Goal: Task Accomplishment & Management: Complete application form

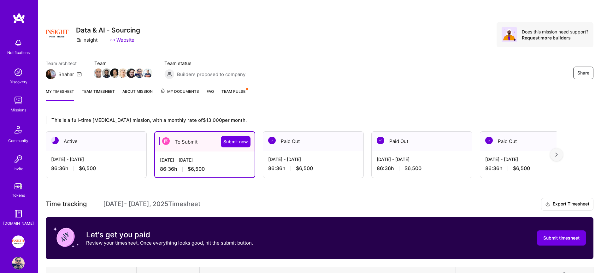
scroll to position [61, 0]
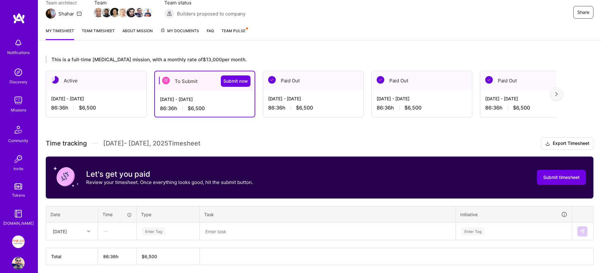
click at [190, 99] on div "[DATE] - [DATE]" at bounding box center [205, 99] width 90 height 7
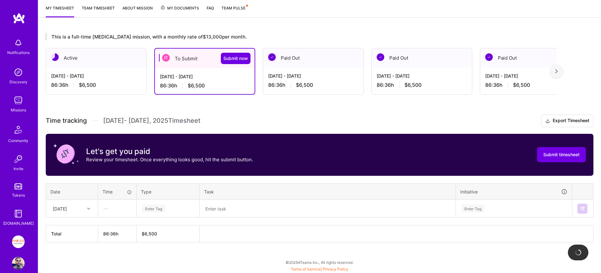
scroll to position [84, 0]
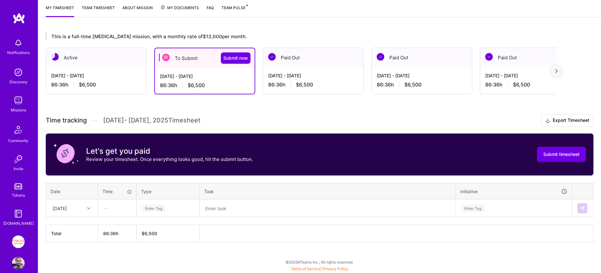
click at [150, 203] on div "Enter Tag" at bounding box center [168, 208] width 62 height 16
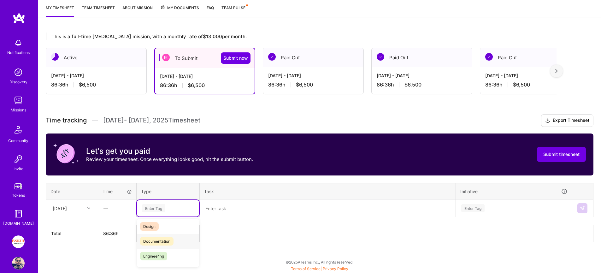
scroll to position [18, 0]
click at [166, 256] on span "Engineering" at bounding box center [153, 256] width 27 height 9
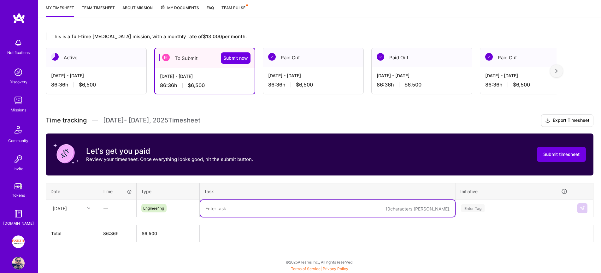
click at [225, 210] on textarea at bounding box center [327, 208] width 255 height 17
type textarea "ص"
type textarea "working on sprint tasks"
click at [512, 209] on div "Enter Tag" at bounding box center [514, 208] width 116 height 16
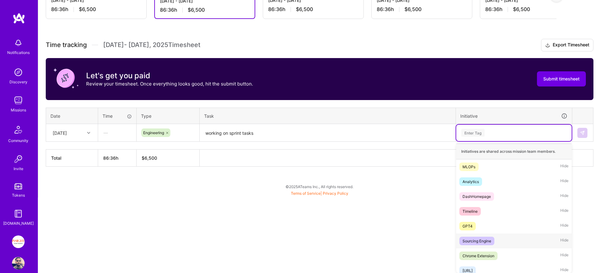
click at [497, 240] on div "Sourcing Engine Hide" at bounding box center [514, 241] width 116 height 15
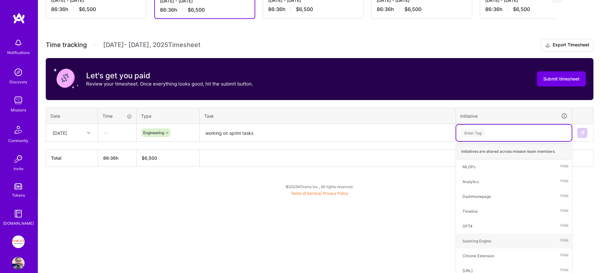
scroll to position [84, 0]
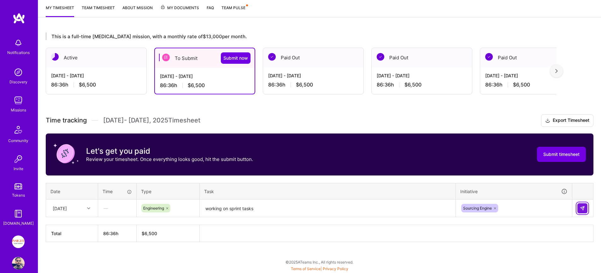
click at [584, 206] on img at bounding box center [582, 208] width 5 height 5
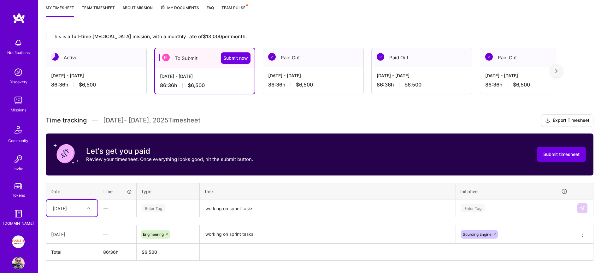
scroll to position [102, 0]
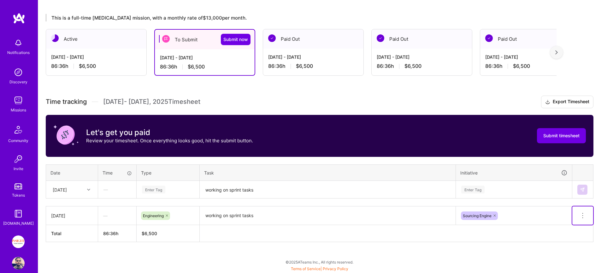
click at [587, 216] on button at bounding box center [583, 215] width 21 height 18
click at [47, 215] on td "[DATE]" at bounding box center [72, 215] width 52 height 19
click at [100, 213] on div "—" at bounding box center [117, 215] width 38 height 17
click at [583, 215] on icon at bounding box center [583, 216] width 8 height 8
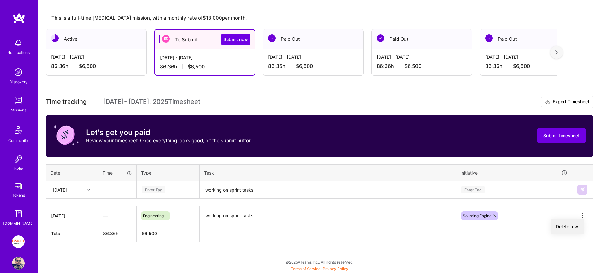
click at [578, 225] on button "Delete row" at bounding box center [567, 226] width 33 height 15
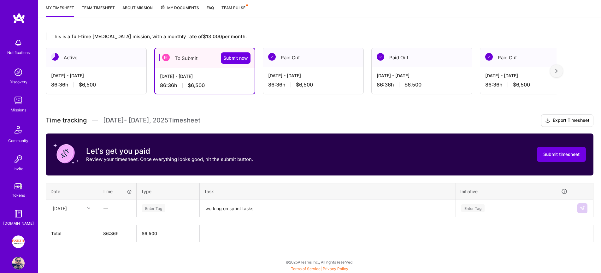
scroll to position [84, 0]
click at [67, 208] on div "[DATE]" at bounding box center [60, 208] width 14 height 7
click at [74, 239] on div "[DATE]" at bounding box center [71, 238] width 51 height 12
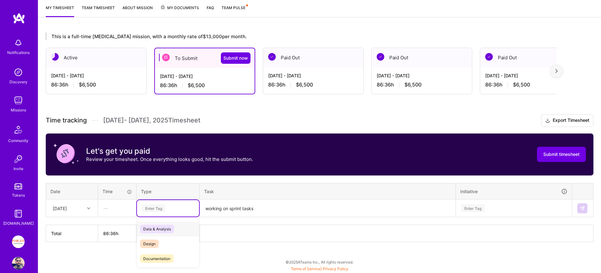
click at [152, 206] on div "Enter Tag" at bounding box center [153, 208] width 23 height 10
click at [157, 253] on span "Engineering" at bounding box center [153, 257] width 27 height 9
click at [215, 212] on textarea "working on sprint tasks" at bounding box center [327, 208] width 255 height 17
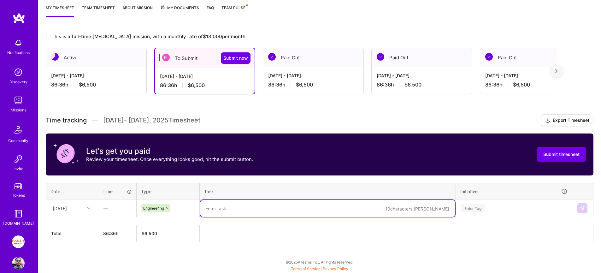
paste textarea "working on sprint tasks"
type textarea "working on sprint tasks"
click at [472, 206] on div "Enter Tag" at bounding box center [514, 208] width 116 height 16
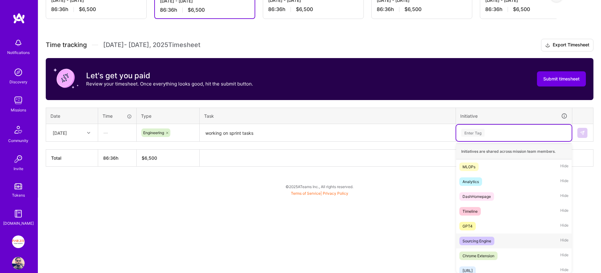
click at [477, 245] on div "Sourcing Engine Hide" at bounding box center [514, 241] width 116 height 15
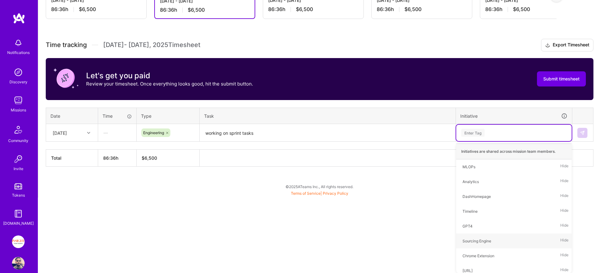
scroll to position [84, 0]
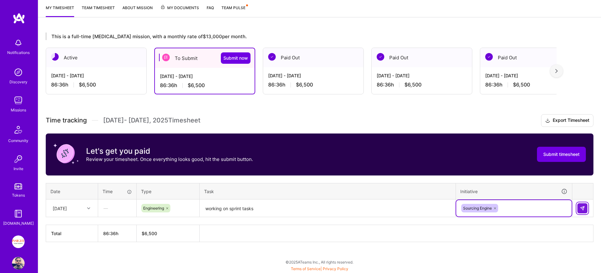
click at [582, 206] on img at bounding box center [582, 208] width 5 height 5
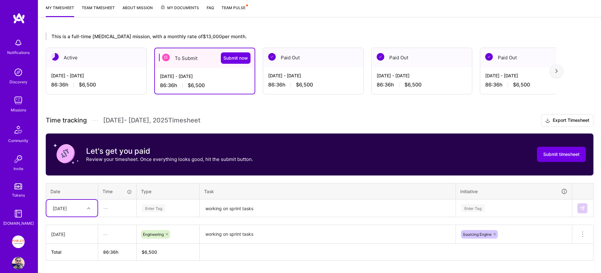
click at [70, 203] on div "option [DATE], selected. Select is focused ,type to refine list, press Down to …" at bounding box center [71, 208] width 51 height 17
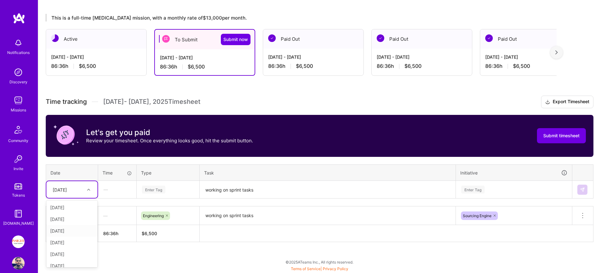
click at [68, 230] on div "[DATE]" at bounding box center [71, 231] width 51 height 12
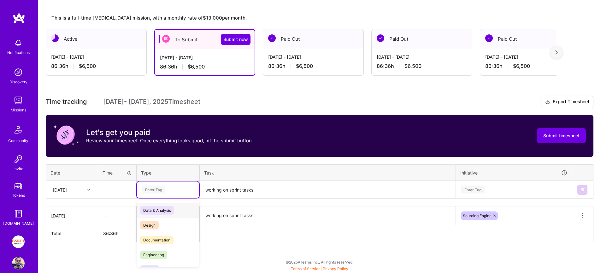
click at [147, 187] on div "Enter Tag" at bounding box center [153, 190] width 23 height 10
drag, startPoint x: 158, startPoint y: 254, endPoint x: 194, endPoint y: 220, distance: 49.8
click at [158, 254] on span "Engineering" at bounding box center [153, 255] width 27 height 9
click at [218, 191] on textarea "working on sprint tasks" at bounding box center [327, 189] width 255 height 17
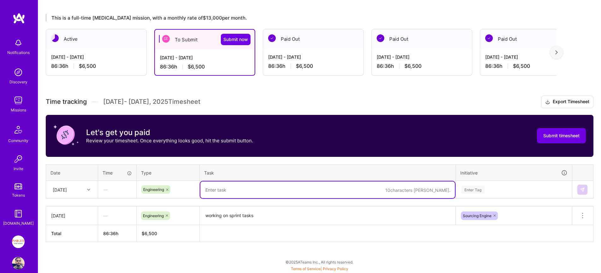
paste textarea "working on sprint tasks"
type textarea "working on sprint tasks"
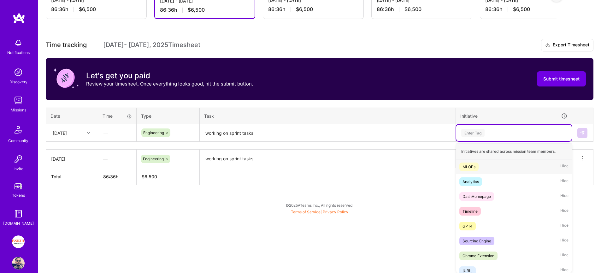
click at [491, 141] on div "option Sourcing Engine, selected. option MLOPs focused, 1 of 56. 56 results ava…" at bounding box center [514, 133] width 116 height 16
click at [491, 241] on span "Sourcing Engine" at bounding box center [477, 241] width 35 height 9
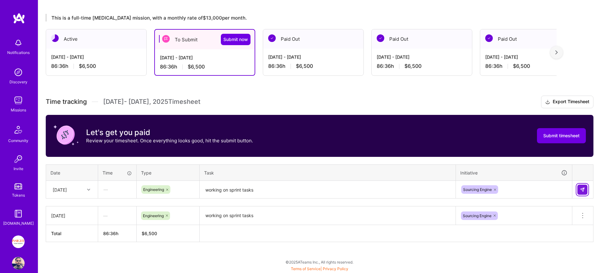
click at [584, 189] on img at bounding box center [582, 189] width 5 height 5
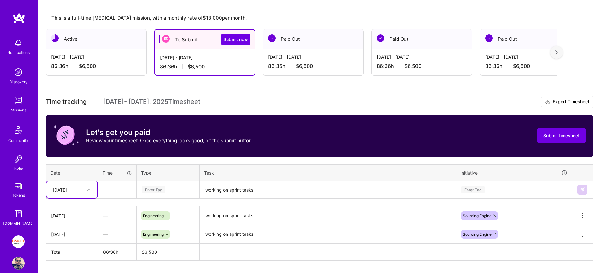
scroll to position [121, 0]
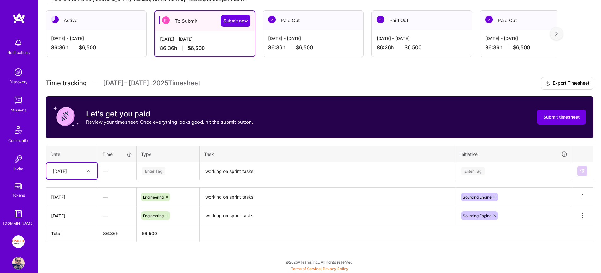
click at [78, 179] on div "option [DATE], selected. Select is focused ,type to refine list, press Down to …" at bounding box center [71, 171] width 51 height 17
click at [66, 225] on div "[DATE]" at bounding box center [71, 224] width 51 height 12
click at [161, 172] on div "Enter Tag" at bounding box center [153, 171] width 23 height 10
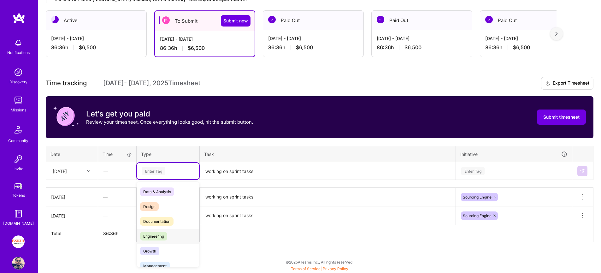
click at [166, 234] on span "Engineering" at bounding box center [153, 236] width 27 height 9
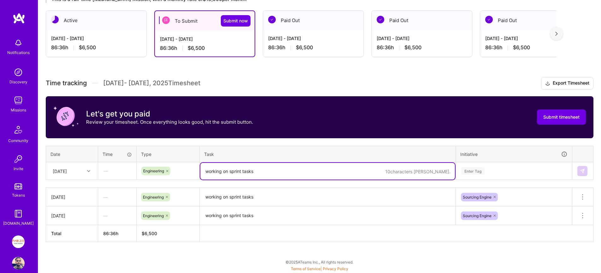
click at [243, 168] on textarea "working on sprint tasks" at bounding box center [327, 171] width 255 height 17
paste textarea "working on sprint tasks"
type textarea "working on sprint tasks"
click at [501, 173] on div "Enter Tag" at bounding box center [514, 171] width 116 height 16
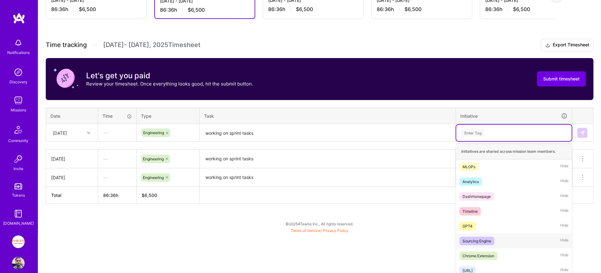
click at [500, 241] on div "Sourcing Engine Hide" at bounding box center [514, 241] width 116 height 15
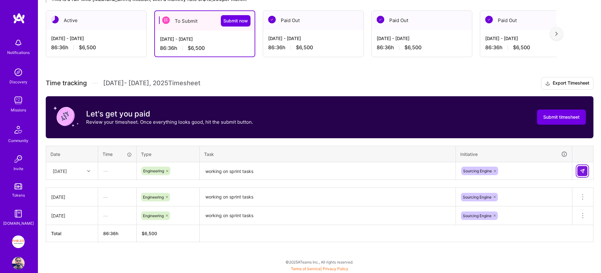
click at [583, 170] on img at bounding box center [582, 171] width 5 height 5
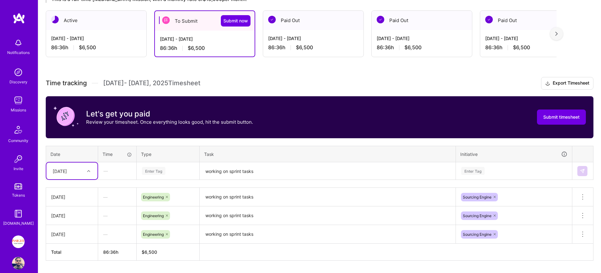
scroll to position [127, 0]
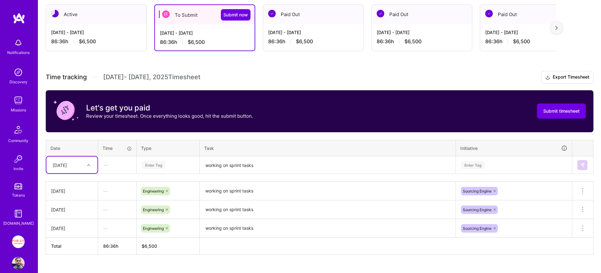
click at [78, 169] on div "[DATE]" at bounding box center [67, 165] width 35 height 10
click at [75, 230] on div "[DATE]" at bounding box center [71, 230] width 51 height 12
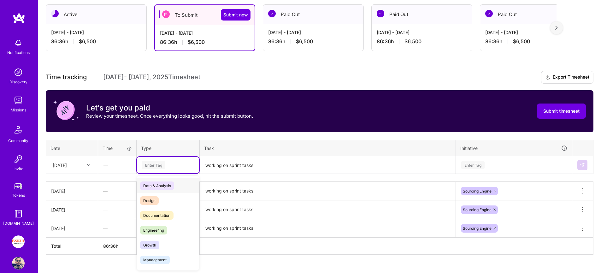
click at [158, 161] on div "Enter Tag" at bounding box center [153, 165] width 23 height 10
click at [161, 229] on span "Engineering" at bounding box center [153, 230] width 27 height 9
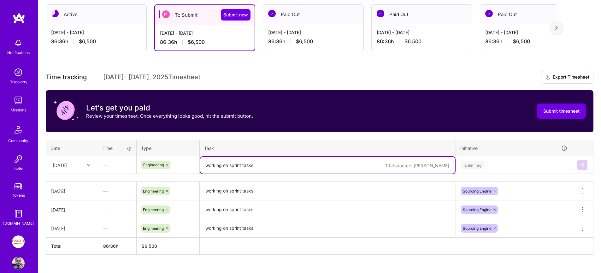
click at [261, 169] on textarea "working on sprint tasks" at bounding box center [327, 165] width 255 height 17
paste textarea "working on sprint tasks"
type textarea "working on sprint tasks"
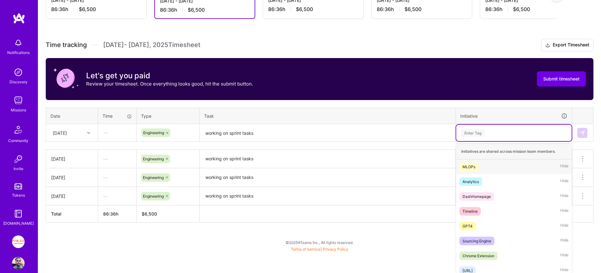
click at [526, 141] on div "option Sourcing Engine, selected. option MLOPs focused, 1 of 56. 56 results ava…" at bounding box center [514, 133] width 116 height 16
click at [507, 238] on div "Sourcing Engine Hide" at bounding box center [514, 241] width 116 height 15
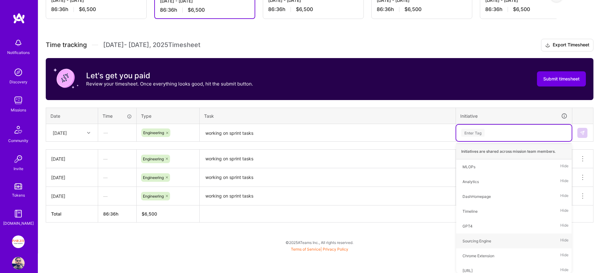
scroll to position [140, 0]
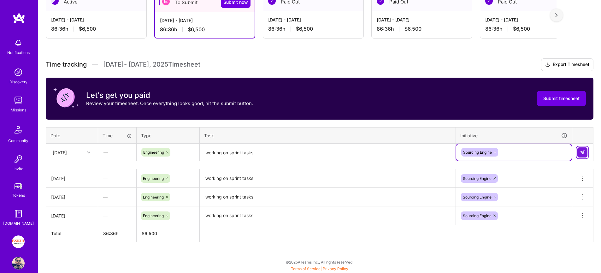
click at [584, 155] on button at bounding box center [583, 152] width 10 height 10
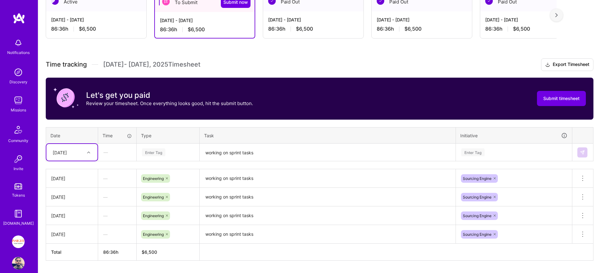
click at [80, 153] on div "[DATE]" at bounding box center [67, 152] width 35 height 10
click at [68, 229] on div "[DATE]" at bounding box center [71, 229] width 51 height 12
click at [154, 152] on div "Enter Tag" at bounding box center [153, 152] width 23 height 10
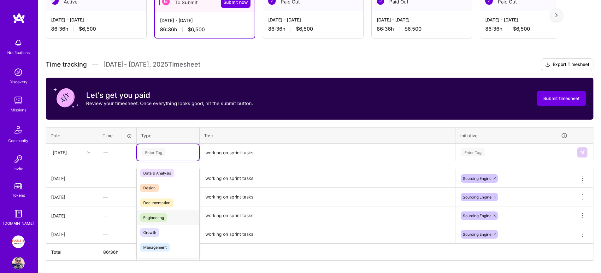
click at [149, 220] on span "Engineering" at bounding box center [153, 217] width 27 height 9
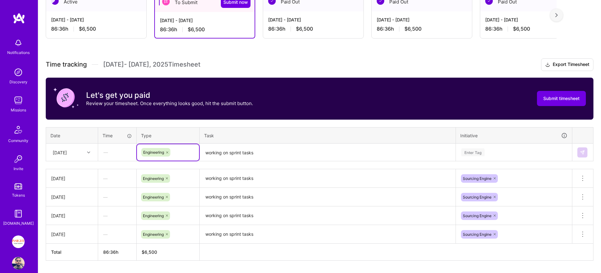
click at [215, 151] on textarea "working on sprint tasks" at bounding box center [327, 152] width 255 height 17
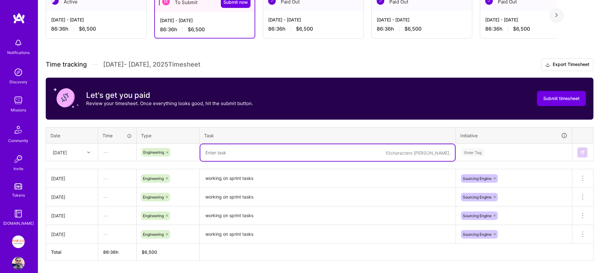
paste textarea "working on sprint tasks"
type textarea "working on sprint tasks"
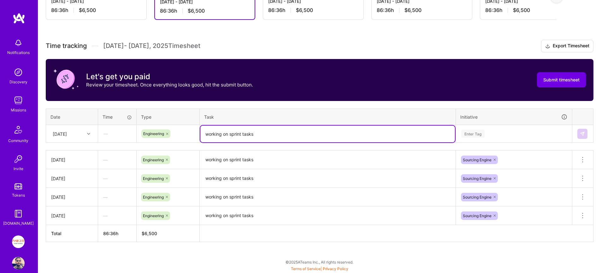
click at [492, 142] on div "Enter Tag" at bounding box center [514, 134] width 116 height 16
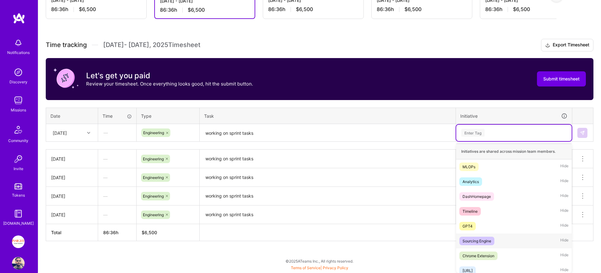
click at [485, 240] on div "Sourcing Engine" at bounding box center [477, 241] width 29 height 7
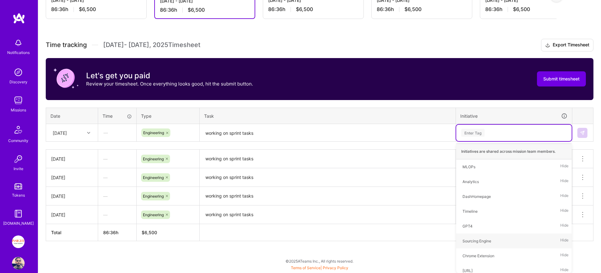
scroll to position [158, 0]
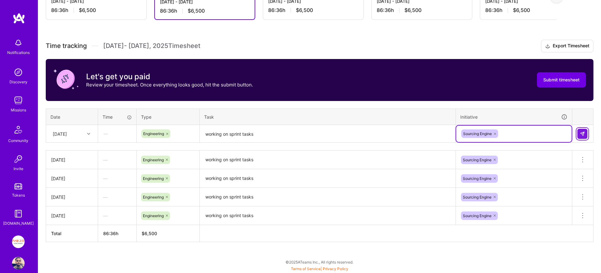
click at [585, 136] on button at bounding box center [583, 134] width 10 height 10
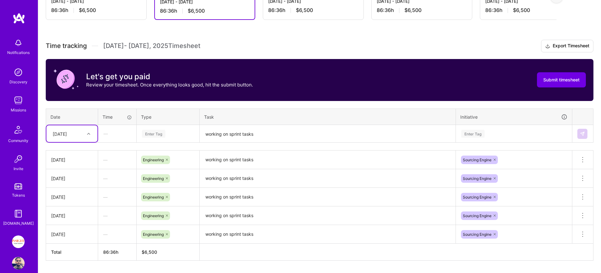
click at [86, 128] on div "[DATE]" at bounding box center [71, 133] width 51 height 17
click at [66, 229] on div "[DATE]" at bounding box center [71, 229] width 51 height 12
click at [159, 131] on div "Enter Tag" at bounding box center [153, 134] width 23 height 10
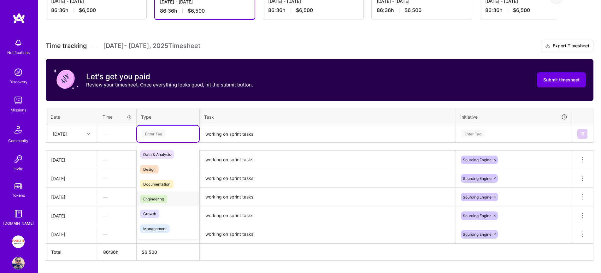
click at [158, 197] on span "Engineering" at bounding box center [153, 199] width 27 height 9
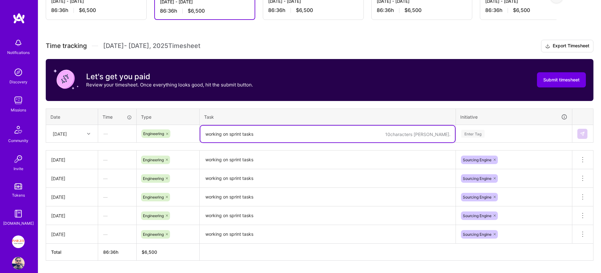
click at [247, 137] on textarea "working on sprint tasks" at bounding box center [327, 134] width 255 height 17
paste textarea "working on sprint tasks"
type textarea "working on sprint tasks"
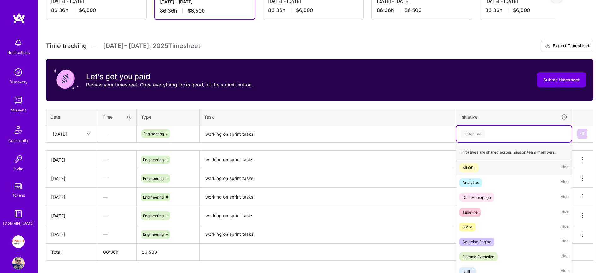
scroll to position [161, 0]
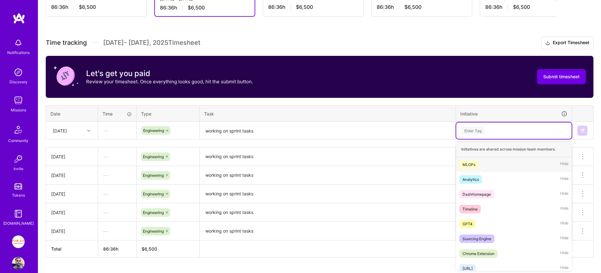
click at [475, 135] on div "Enter Tag" at bounding box center [514, 130] width 116 height 16
click at [477, 235] on div "Sourcing Engine" at bounding box center [477, 238] width 29 height 7
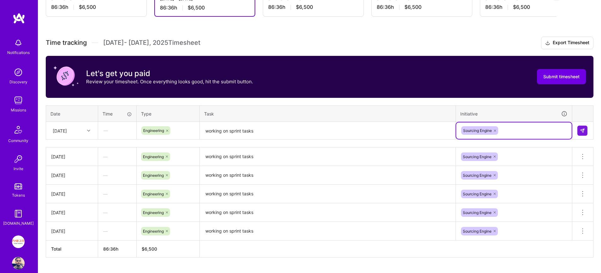
click at [577, 127] on td at bounding box center [583, 131] width 21 height 18
drag, startPoint x: 581, startPoint y: 128, endPoint x: 493, endPoint y: 140, distance: 89.0
click at [581, 128] on button at bounding box center [583, 131] width 10 height 10
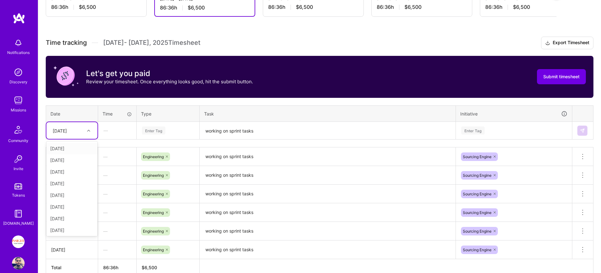
click at [64, 129] on div "[DATE]" at bounding box center [60, 130] width 14 height 7
click at [80, 172] on div "[DATE]" at bounding box center [71, 171] width 51 height 12
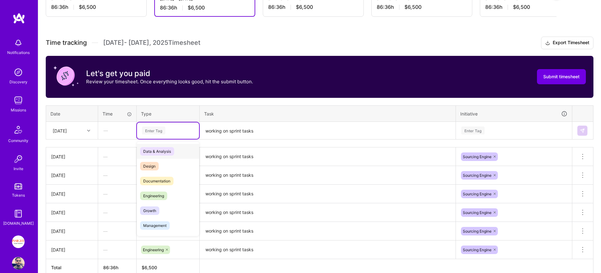
click at [146, 130] on div "Enter Tag" at bounding box center [153, 131] width 23 height 10
drag, startPoint x: 164, startPoint y: 195, endPoint x: 214, endPoint y: 164, distance: 59.0
click at [164, 194] on span "Engineering" at bounding box center [153, 196] width 27 height 9
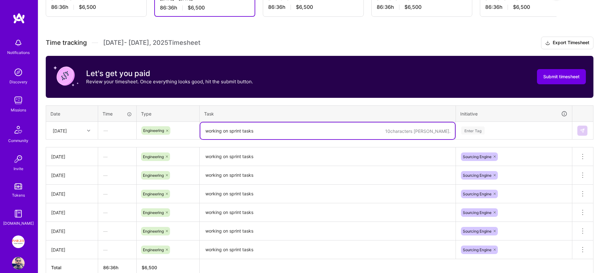
drag, startPoint x: 242, startPoint y: 133, endPoint x: 242, endPoint y: 140, distance: 6.7
click at [242, 133] on textarea "working on sprint tasks" at bounding box center [327, 130] width 255 height 17
paste textarea "working on sprint tasks"
type textarea "working on sprint tasks"
click at [482, 126] on div "Enter Tag" at bounding box center [472, 131] width 23 height 10
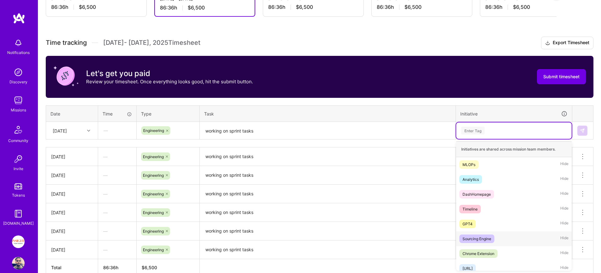
click at [498, 235] on div "Sourcing Engine Hide" at bounding box center [514, 238] width 116 height 15
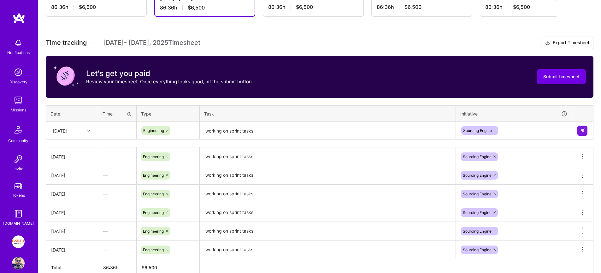
click at [583, 124] on td at bounding box center [583, 131] width 21 height 18
click at [583, 129] on img at bounding box center [582, 130] width 5 height 5
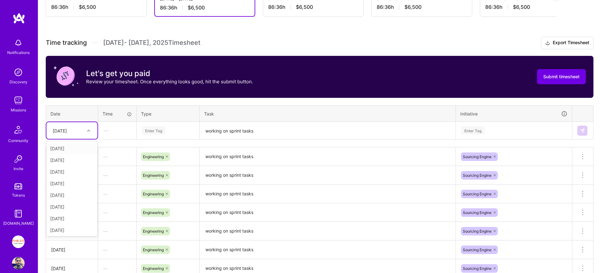
click at [86, 132] on div at bounding box center [90, 131] width 10 height 8
click at [69, 185] on div "[DATE]" at bounding box center [71, 182] width 51 height 12
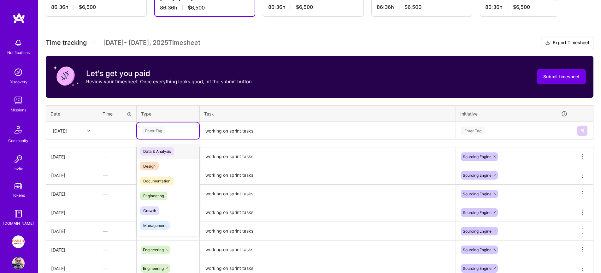
click at [164, 128] on div "Enter Tag" at bounding box center [153, 131] width 23 height 10
click at [166, 193] on span "Engineering" at bounding box center [153, 196] width 27 height 9
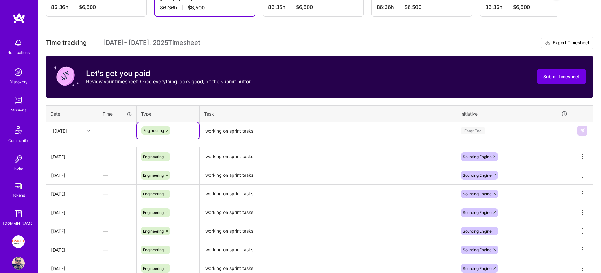
click at [235, 132] on textarea "working on sprint tasks" at bounding box center [327, 130] width 255 height 17
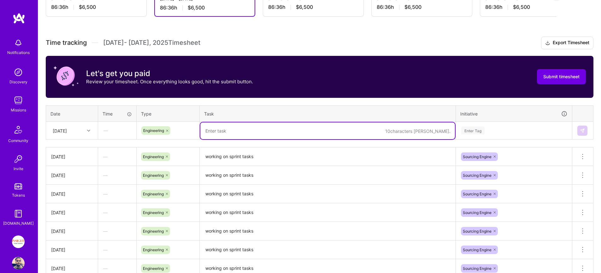
paste textarea "working on sprint tasks"
type textarea "working on sprint tasks"
click at [536, 131] on div "Enter Tag" at bounding box center [514, 131] width 107 height 8
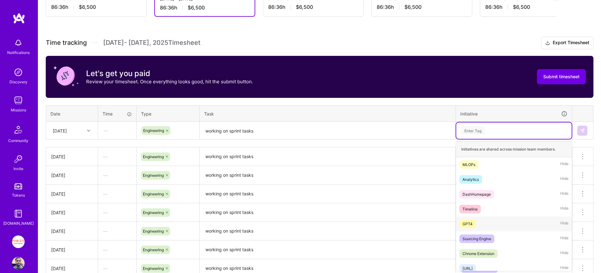
click at [508, 231] on div "Sourcing Engine Hide" at bounding box center [514, 238] width 116 height 15
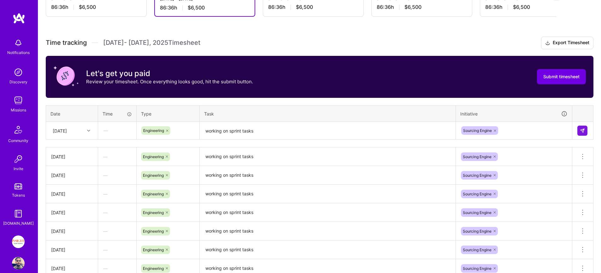
click at [588, 130] on div at bounding box center [583, 131] width 11 height 10
click at [583, 128] on img at bounding box center [582, 130] width 5 height 5
click at [77, 126] on div "[DATE]" at bounding box center [67, 130] width 35 height 10
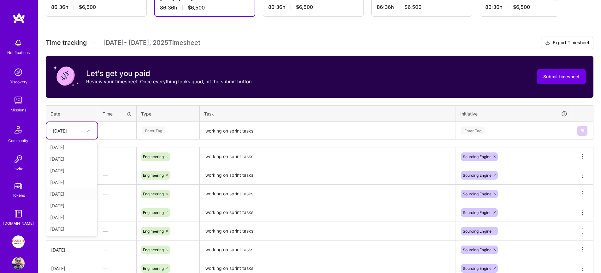
click at [71, 192] on div "[DATE]" at bounding box center [71, 194] width 51 height 12
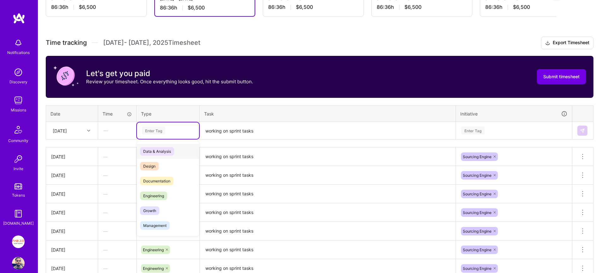
click at [159, 131] on div "Enter Tag" at bounding box center [153, 131] width 23 height 10
click at [158, 194] on span "Engineering" at bounding box center [153, 196] width 27 height 9
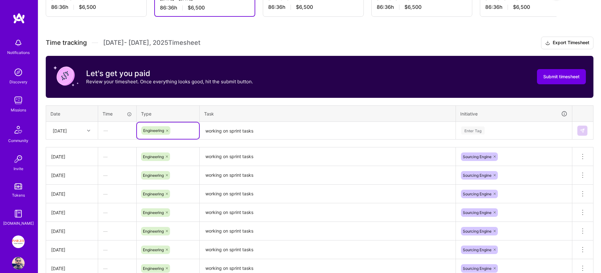
click at [263, 122] on td "working on sprint tasks" at bounding box center [328, 131] width 256 height 18
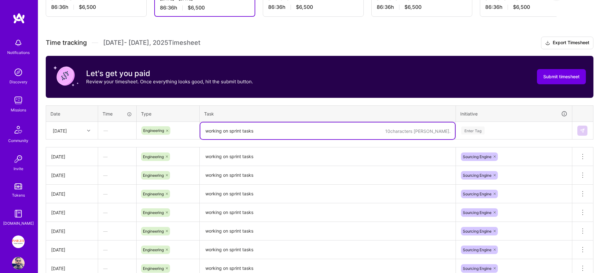
click at [259, 129] on textarea "working on sprint tasks" at bounding box center [327, 130] width 255 height 17
paste textarea "working on sprint tasks"
type textarea "working on sprint tasks"
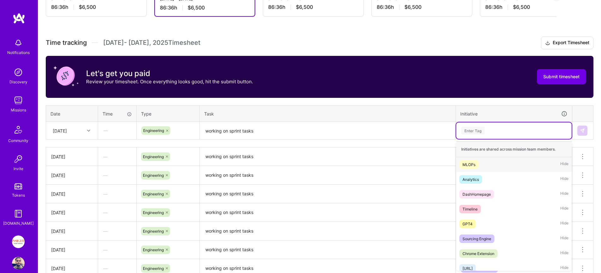
click at [475, 138] on div "Enter Tag" at bounding box center [514, 130] width 116 height 16
click at [480, 238] on div "Sourcing Engine" at bounding box center [477, 238] width 29 height 7
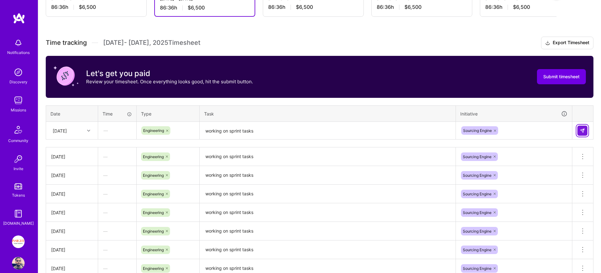
click at [581, 131] on img at bounding box center [582, 130] width 5 height 5
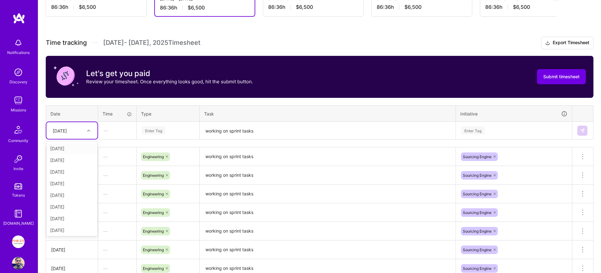
click at [67, 128] on div "[DATE]" at bounding box center [60, 130] width 14 height 7
click at [58, 206] on div "[DATE]" at bounding box center [71, 206] width 51 height 12
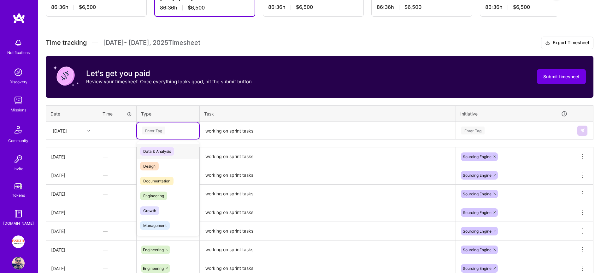
click at [147, 133] on div "Enter Tag" at bounding box center [153, 131] width 23 height 10
click at [156, 198] on span "Engineering" at bounding box center [153, 196] width 27 height 9
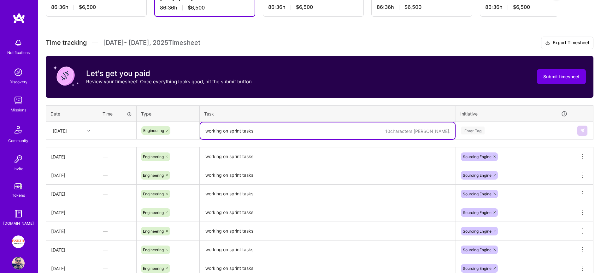
click at [255, 131] on textarea "working on sprint tasks" at bounding box center [327, 130] width 255 height 17
paste textarea "working on sprint tasks"
type textarea "working on sprint tasks"
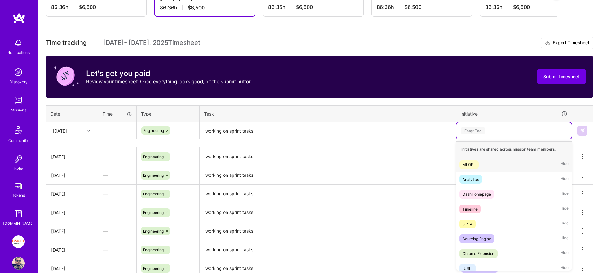
drag, startPoint x: 492, startPoint y: 131, endPoint x: 492, endPoint y: 146, distance: 15.8
click at [492, 131] on div "Enter Tag" at bounding box center [514, 131] width 107 height 8
click at [485, 241] on div "Sourcing Engine" at bounding box center [477, 238] width 29 height 7
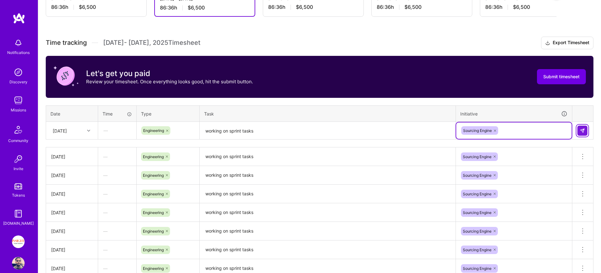
click at [585, 129] on img at bounding box center [582, 130] width 5 height 5
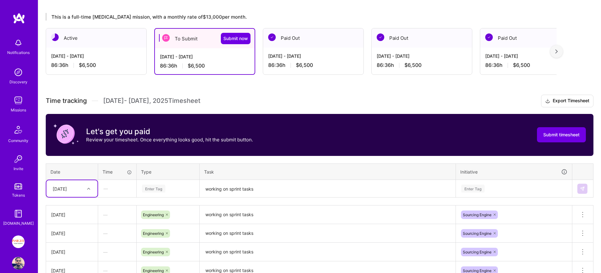
scroll to position [102, 0]
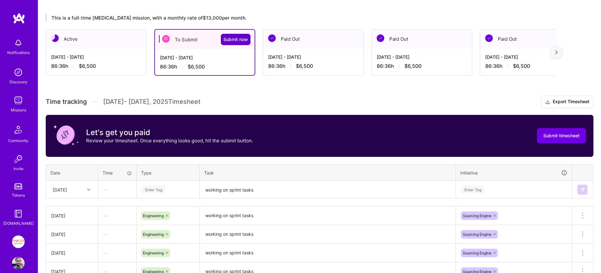
click at [242, 39] on span "Submit now" at bounding box center [235, 39] width 25 height 6
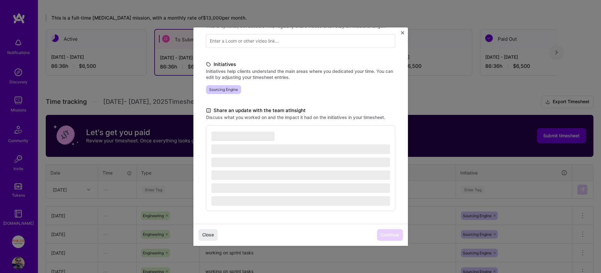
scroll to position [270, 0]
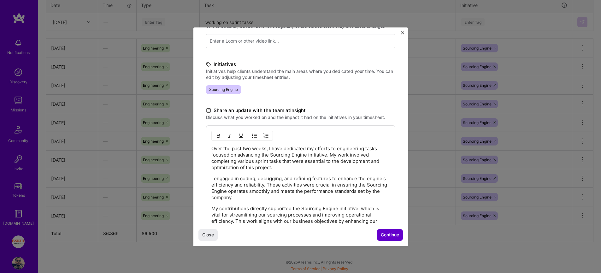
click at [389, 235] on span "Continue" at bounding box center [390, 235] width 18 height 6
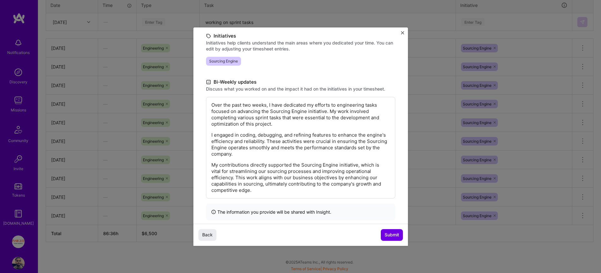
scroll to position [92, 0]
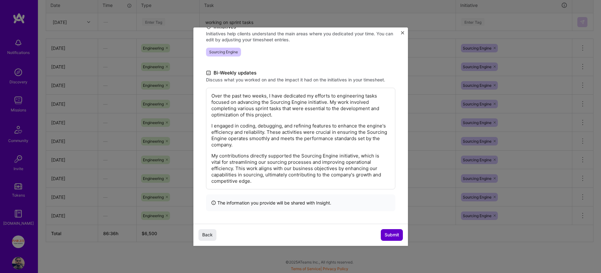
click at [394, 237] on span "Submit" at bounding box center [392, 235] width 15 height 6
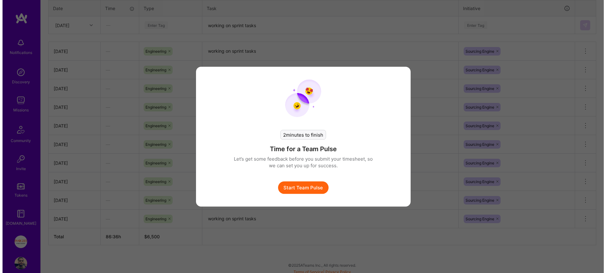
scroll to position [267, 0]
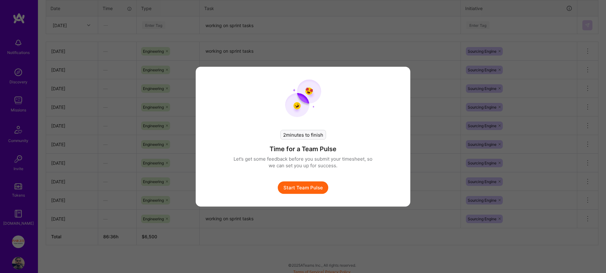
click at [312, 187] on button "Start Team Pulse" at bounding box center [303, 187] width 51 height 13
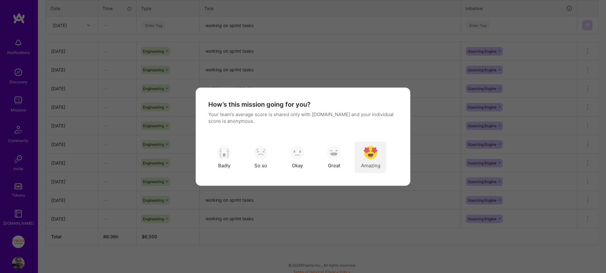
click at [372, 154] on img "modal" at bounding box center [371, 153] width 14 height 14
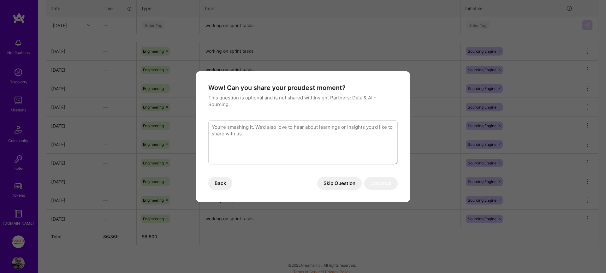
click at [344, 182] on button "Skip Question" at bounding box center [339, 183] width 45 height 13
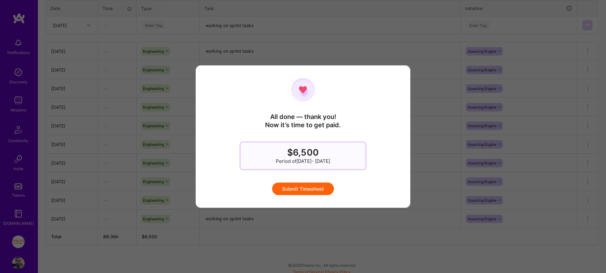
click at [309, 191] on button "Submit Timesheet" at bounding box center [303, 188] width 62 height 13
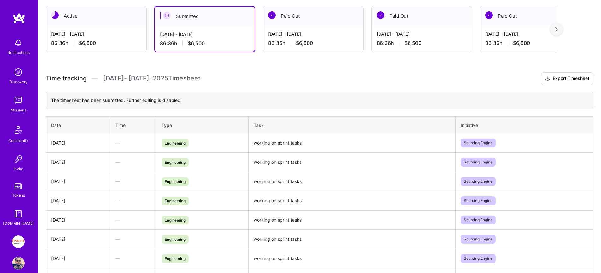
scroll to position [0, 0]
